Goal: Task Accomplishment & Management: Use online tool/utility

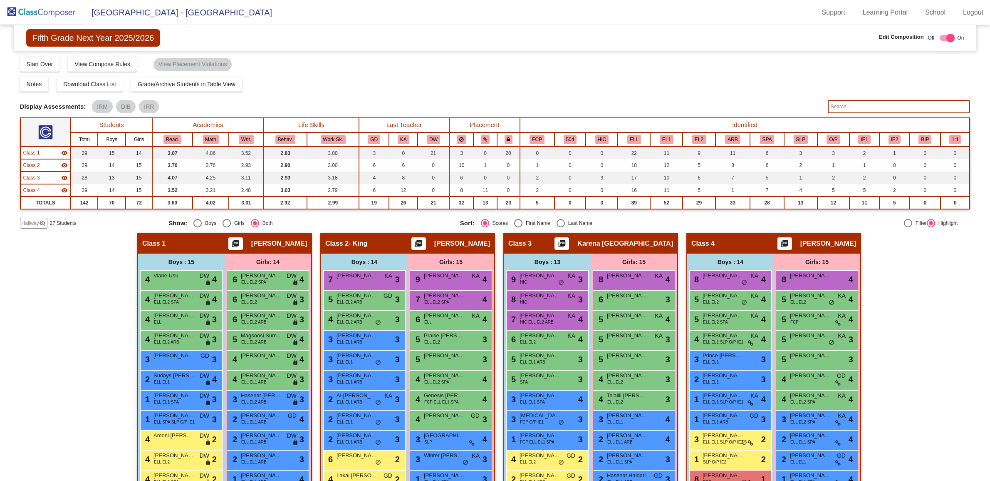
scroll to position [101, 0]
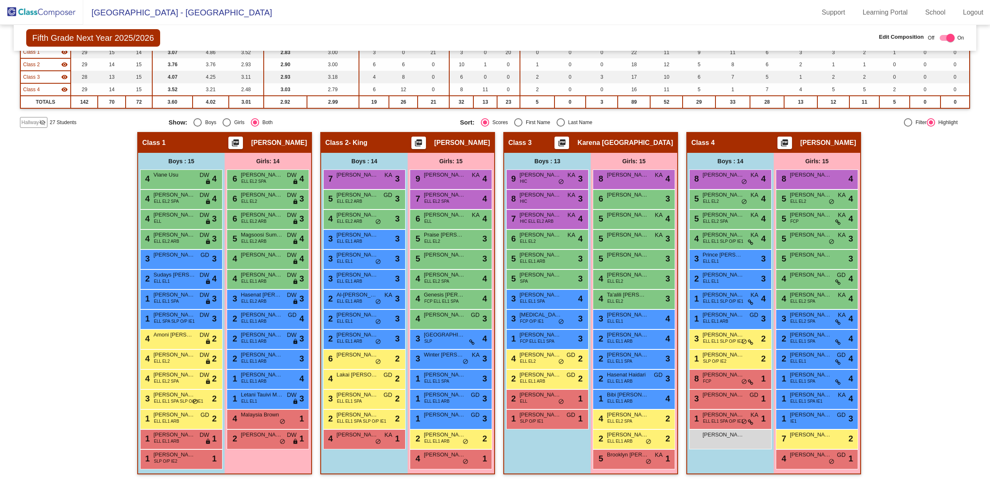
click at [916, 275] on div "Hallway - Hallway Class picture_as_pdf Add Student First Name Last Name Student…" at bounding box center [495, 307] width 951 height 350
click at [54, 13] on img at bounding box center [41, 12] width 83 height 25
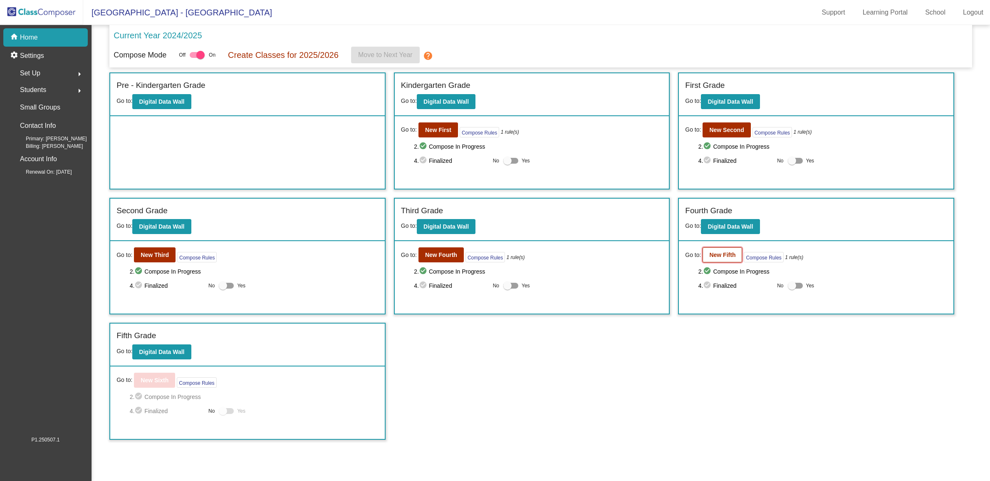
click at [738, 261] on button "New Fifth" at bounding box center [723, 254] width 40 height 15
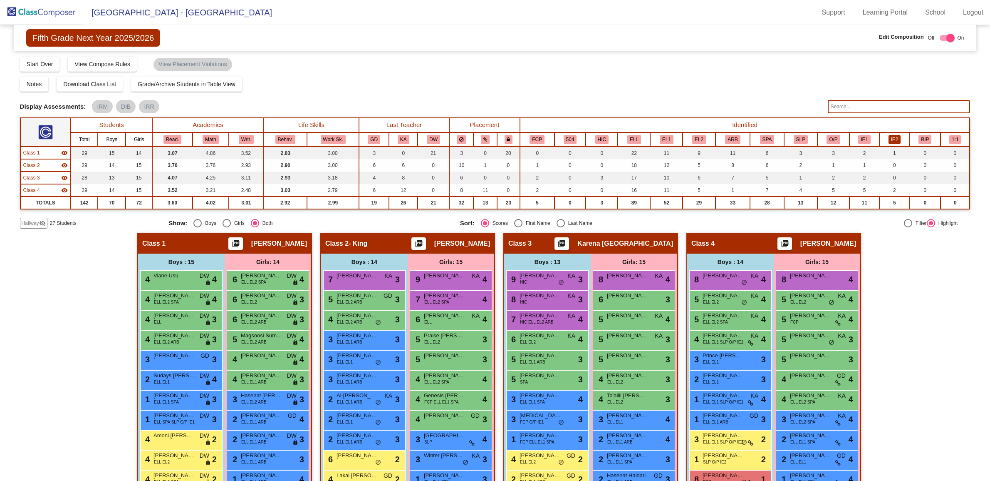
click at [889, 140] on button "IE2" at bounding box center [895, 139] width 12 height 9
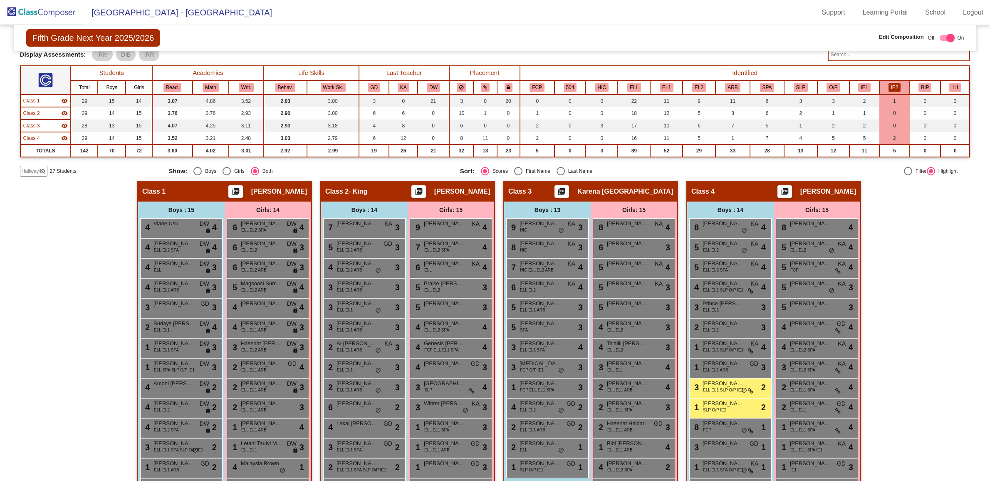
scroll to position [101, 0]
